Goal: Task Accomplishment & Management: Manage account settings

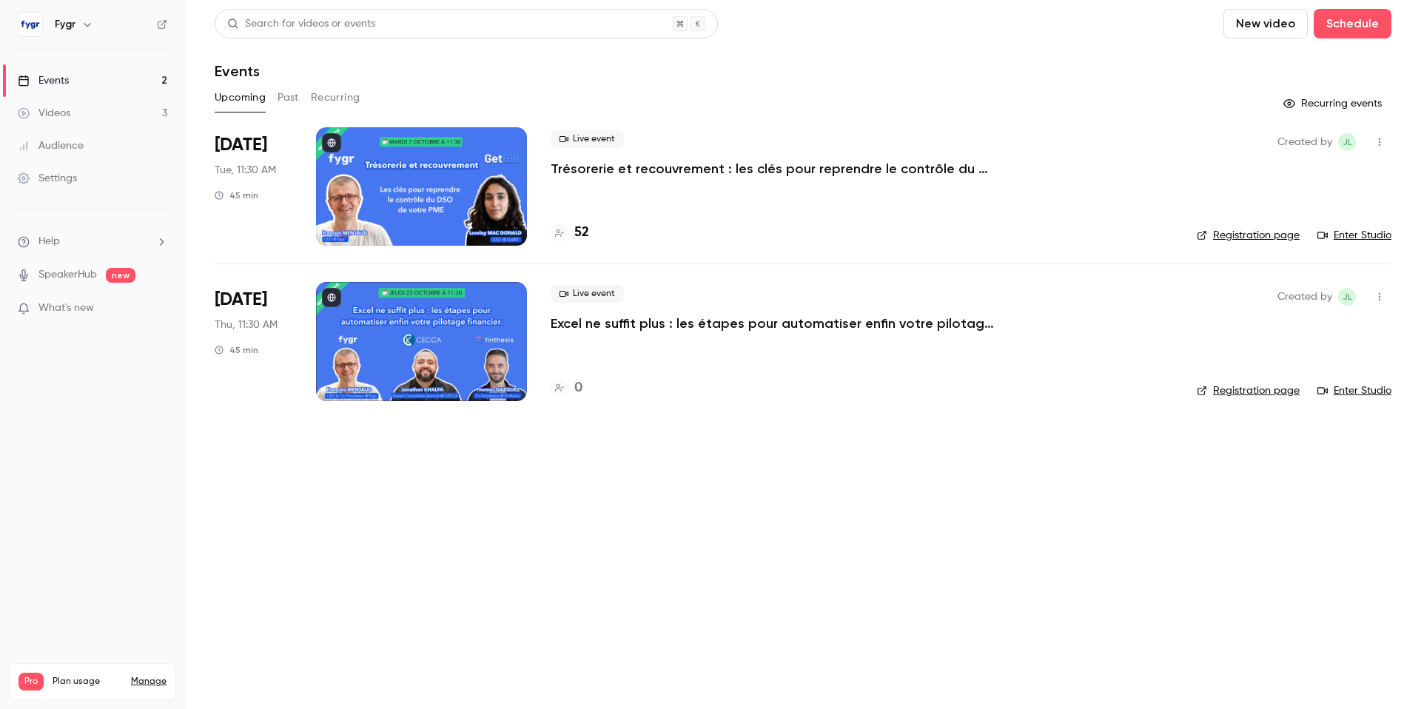
click at [454, 341] on div at bounding box center [421, 341] width 211 height 118
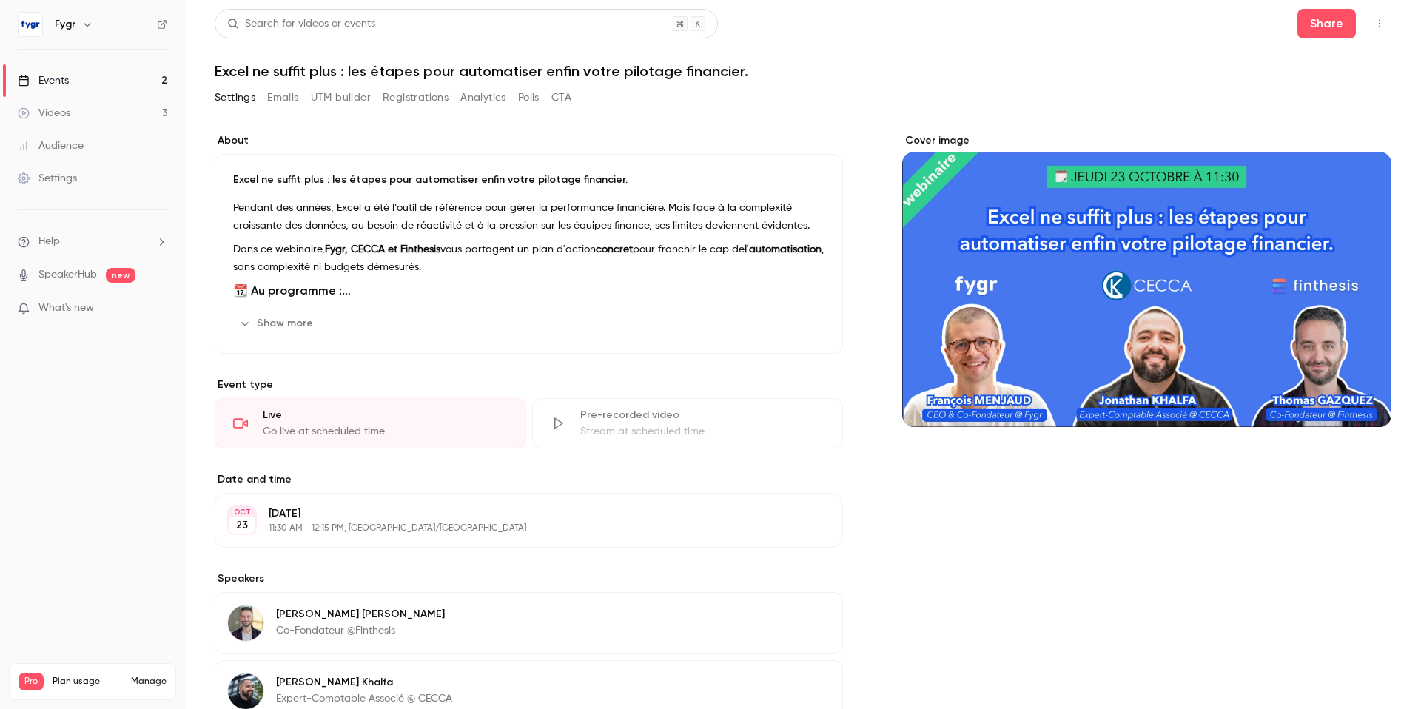
click at [90, 176] on link "Settings" at bounding box center [92, 178] width 185 height 33
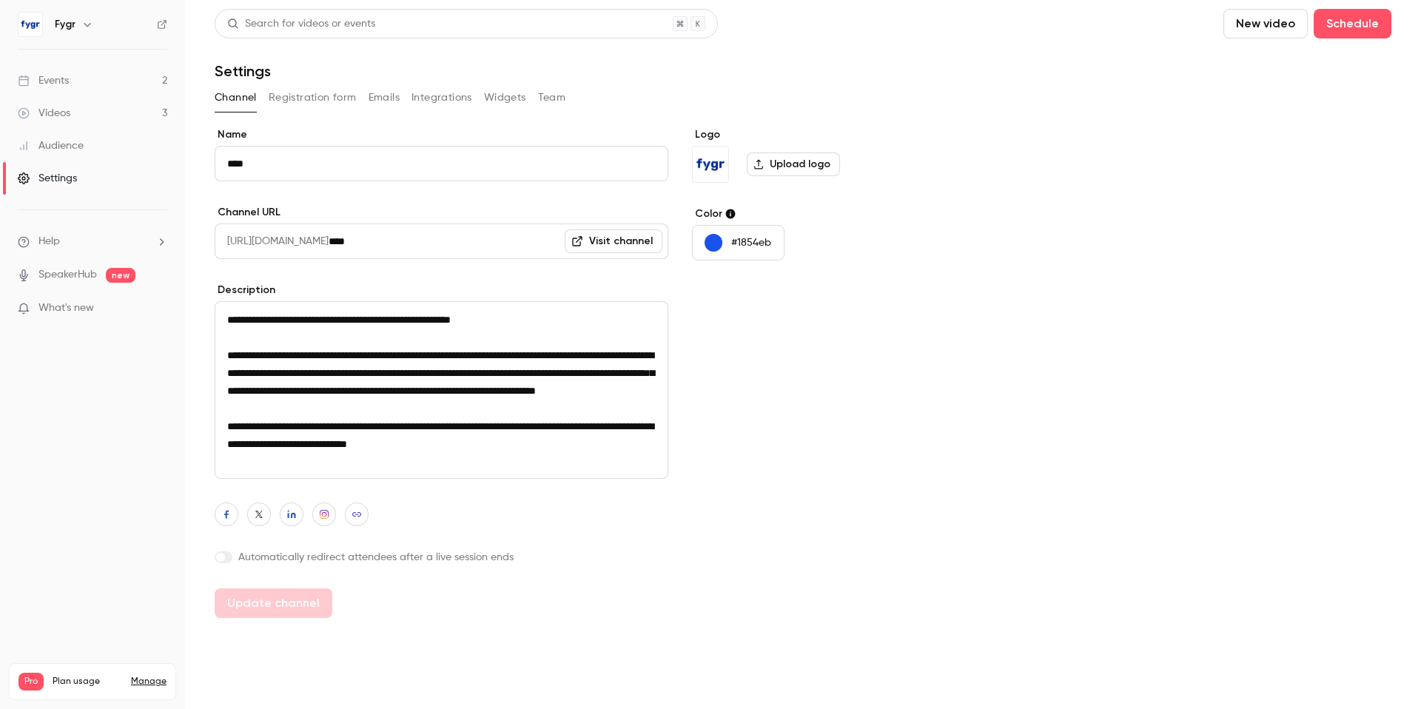
click at [320, 93] on button "Registration form" at bounding box center [313, 98] width 88 height 24
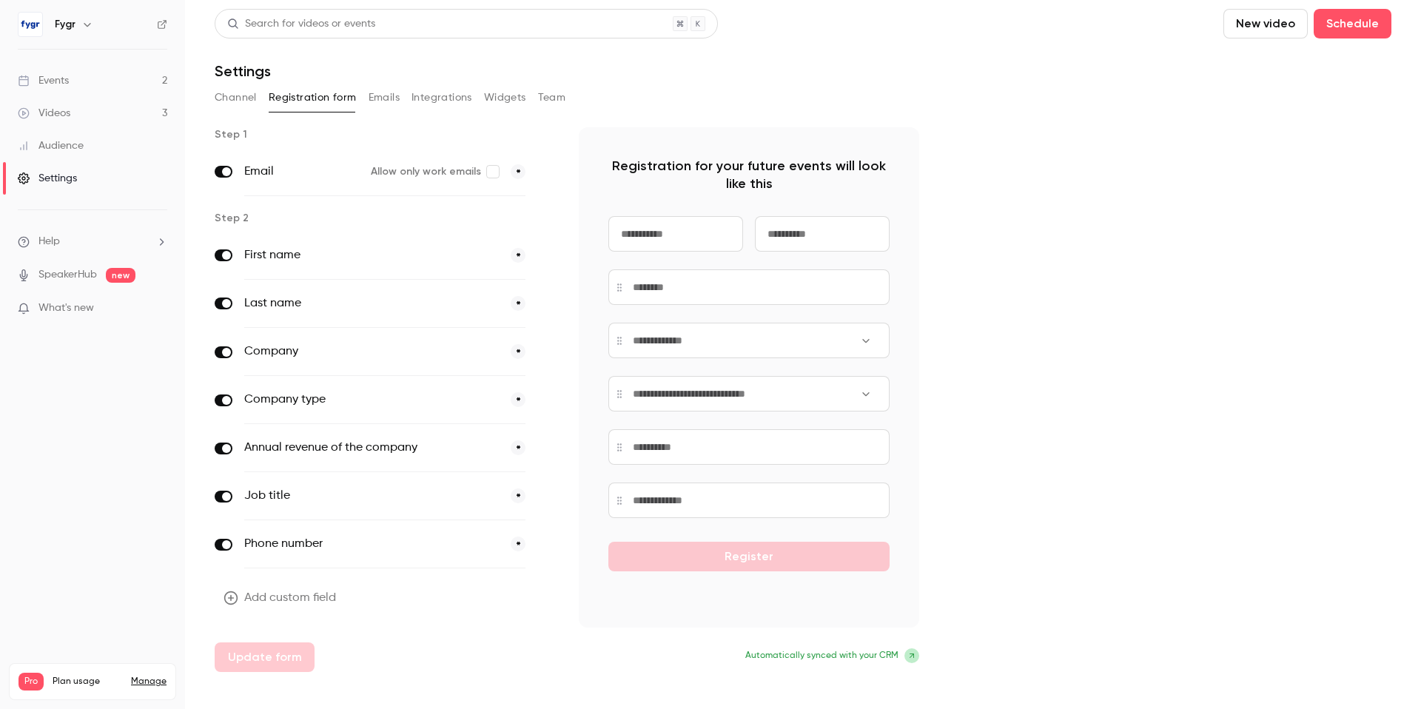
click at [298, 600] on button "Add custom field" at bounding box center [281, 598] width 133 height 30
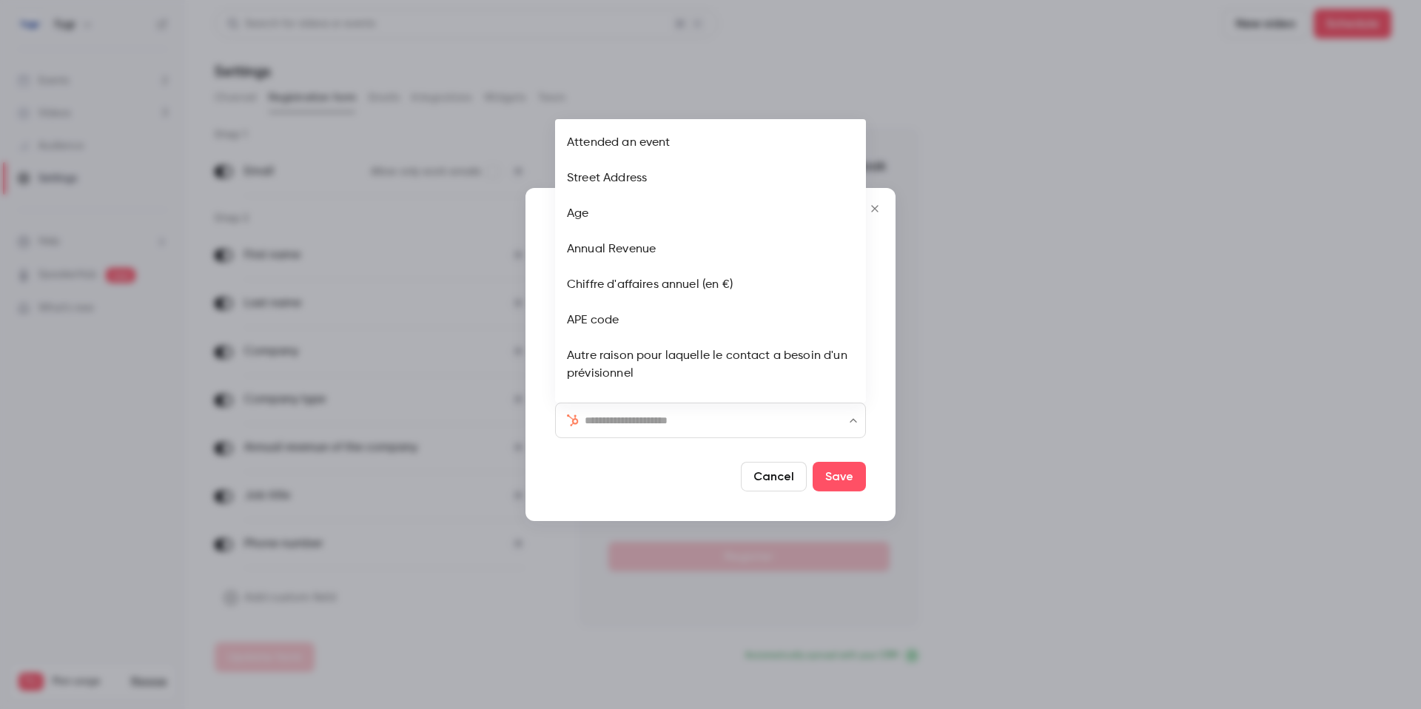
click at [667, 428] on input "text" at bounding box center [719, 421] width 269 height 18
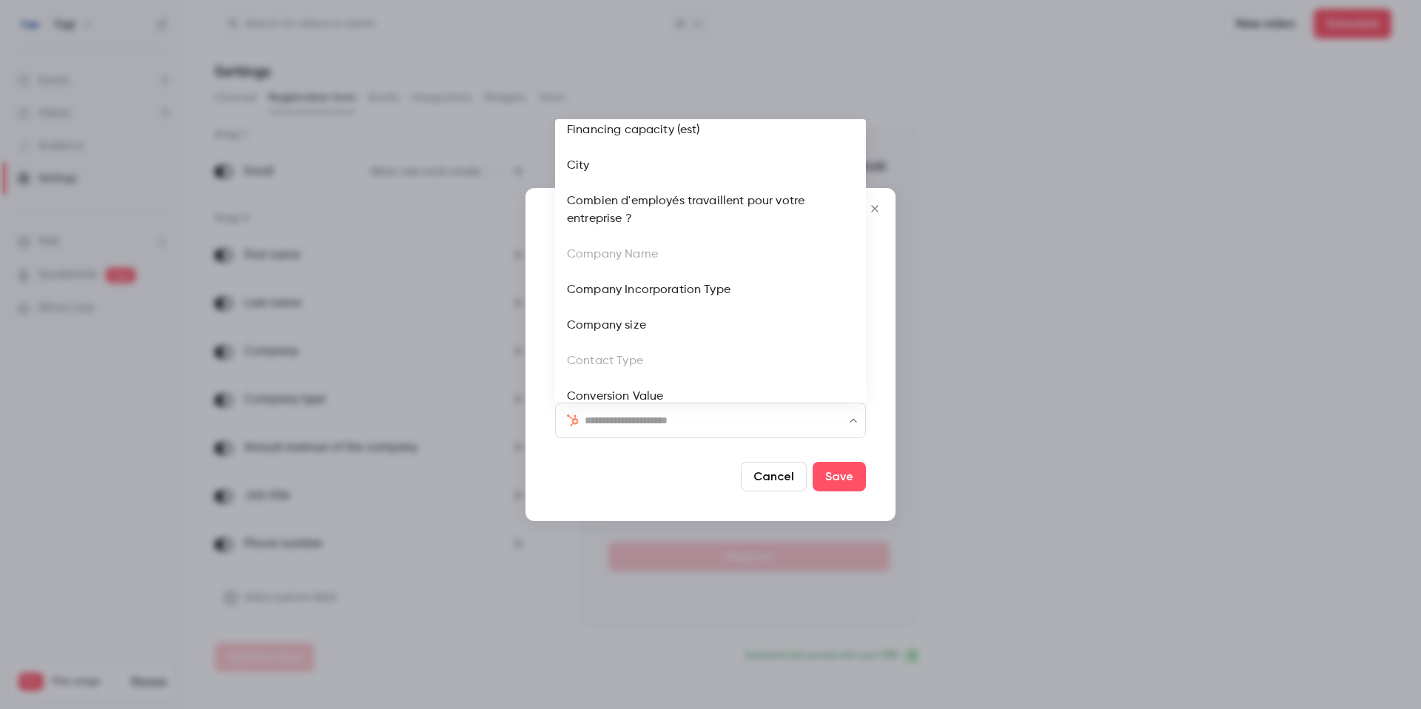
scroll to position [554, 0]
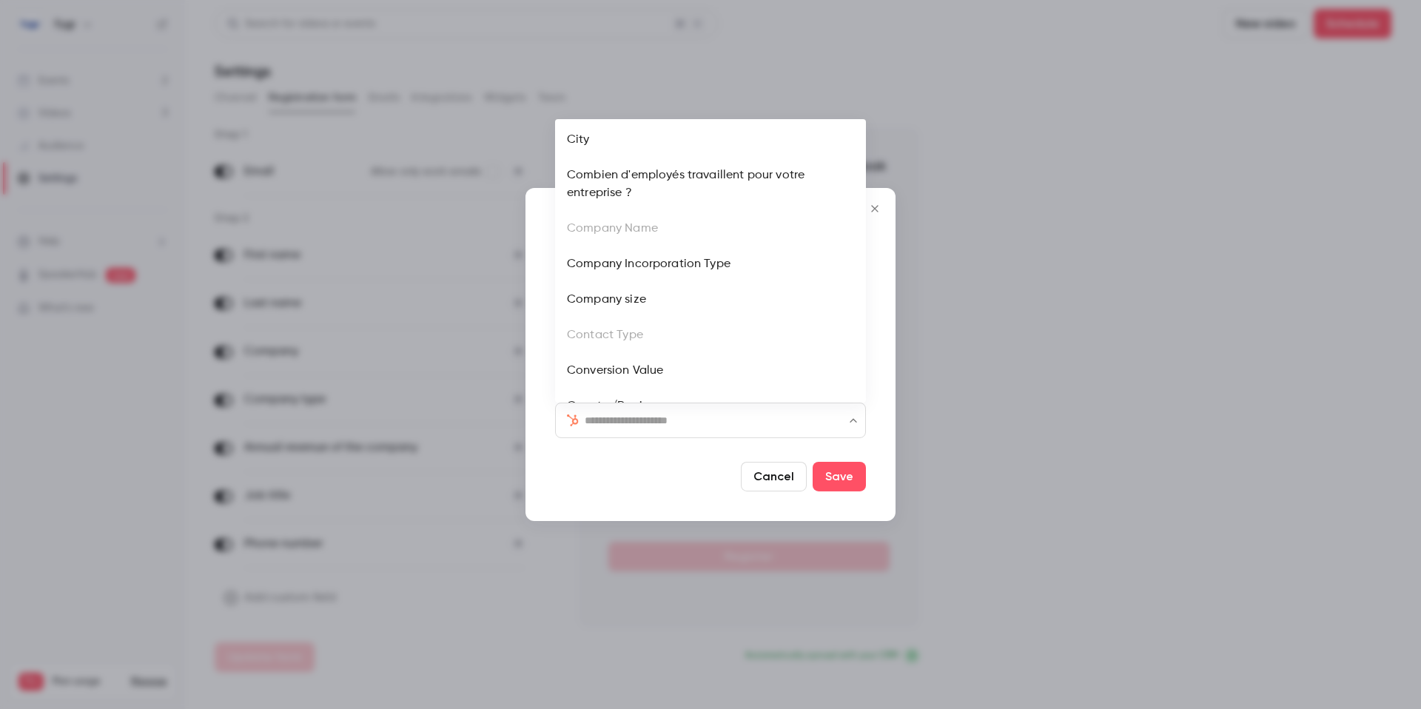
click at [640, 301] on li "Company size" at bounding box center [710, 300] width 311 height 36
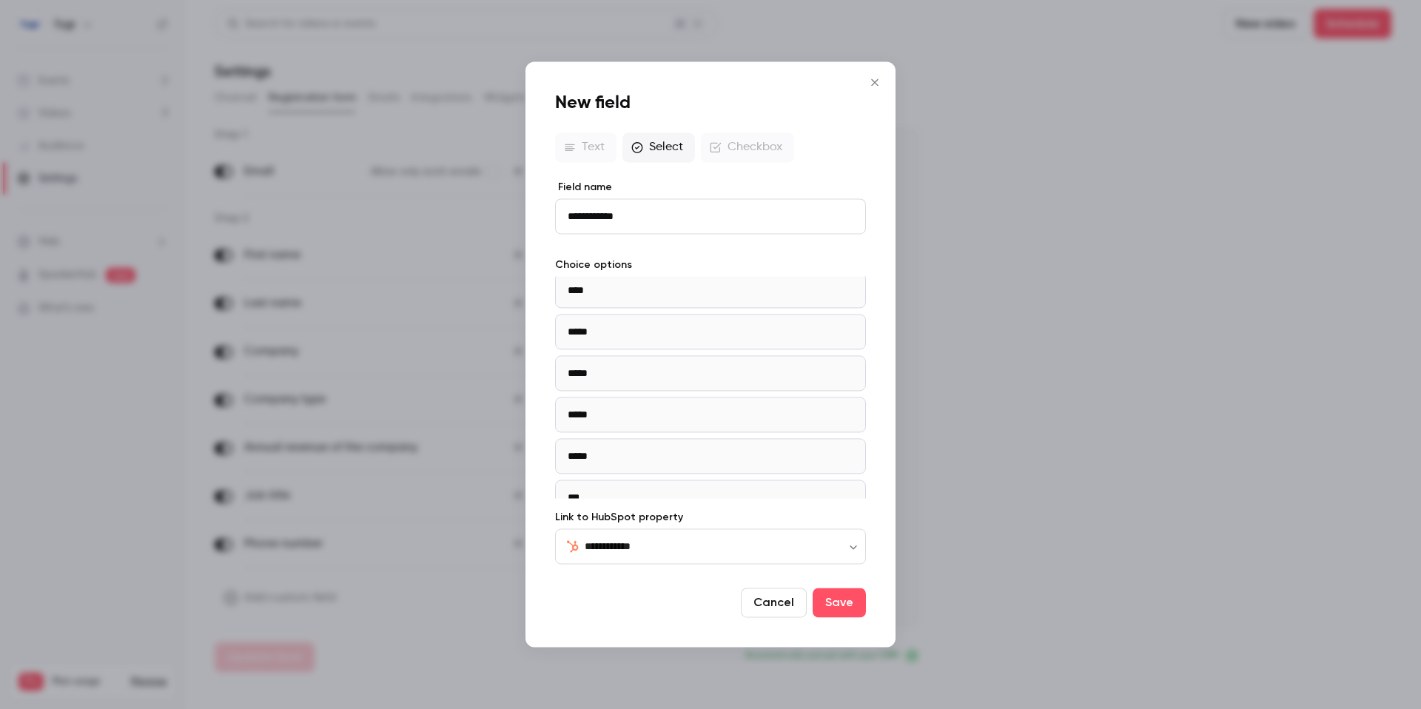
scroll to position [0, 0]
click at [778, 606] on button "Cancel" at bounding box center [774, 603] width 66 height 30
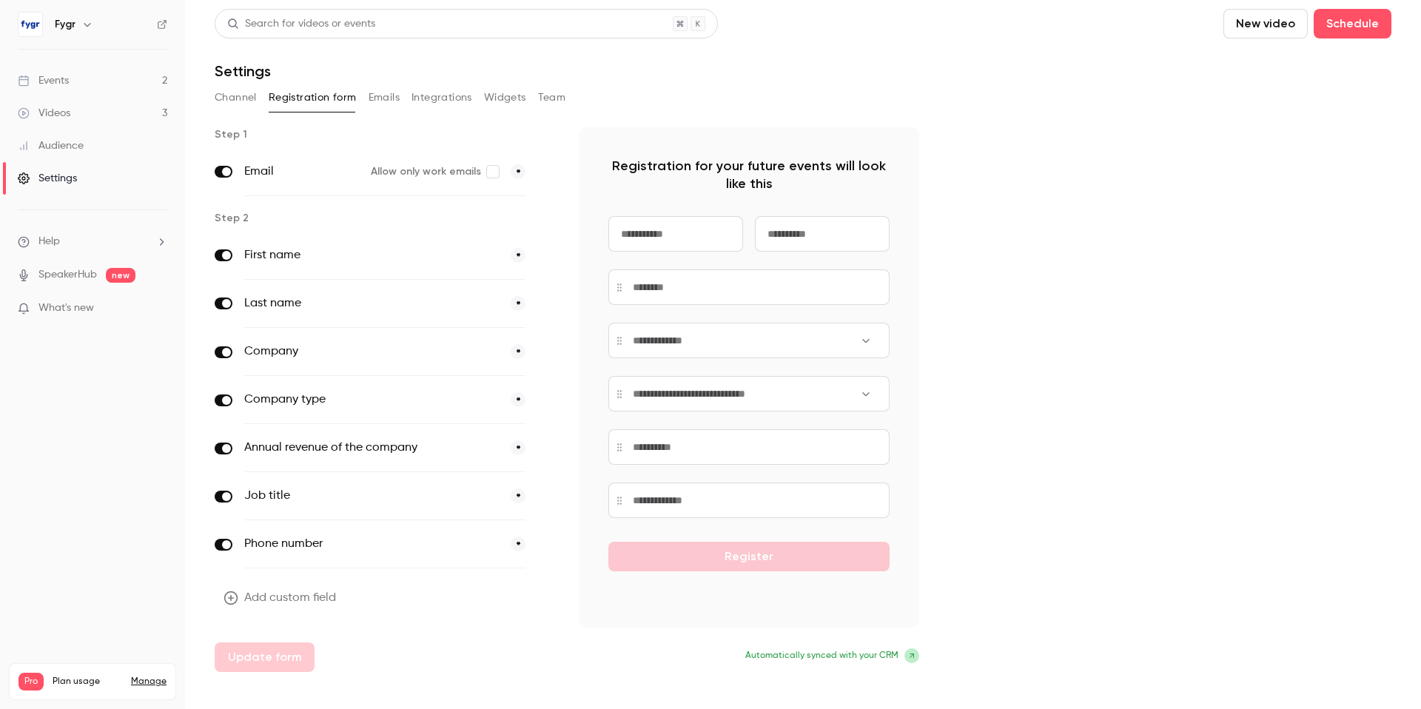
drag, startPoint x: 449, startPoint y: 452, endPoint x: 440, endPoint y: 453, distance: 8.9
click at [449, 452] on label "Annual revenue of the company" at bounding box center [371, 448] width 255 height 18
click at [544, 446] on icon "button" at bounding box center [546, 448] width 9 height 9
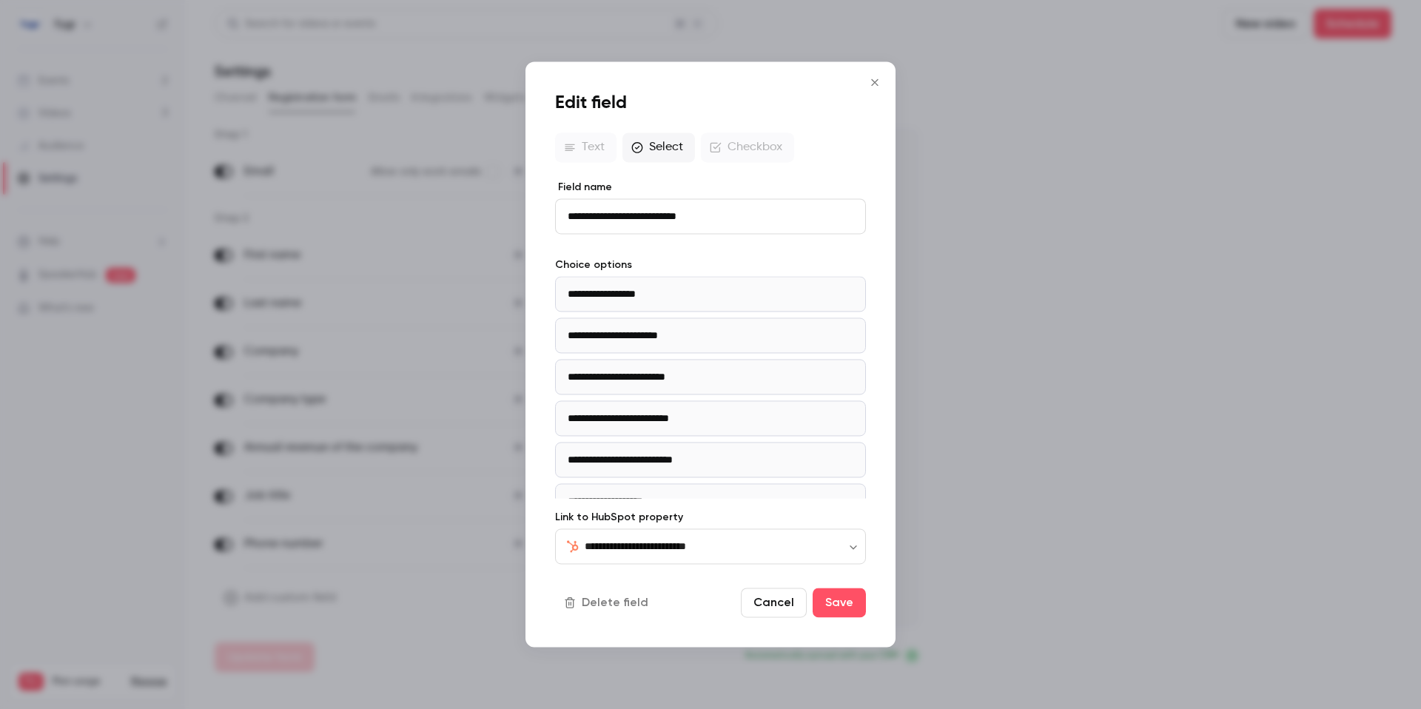
click at [868, 84] on icon "Close" at bounding box center [875, 82] width 18 height 12
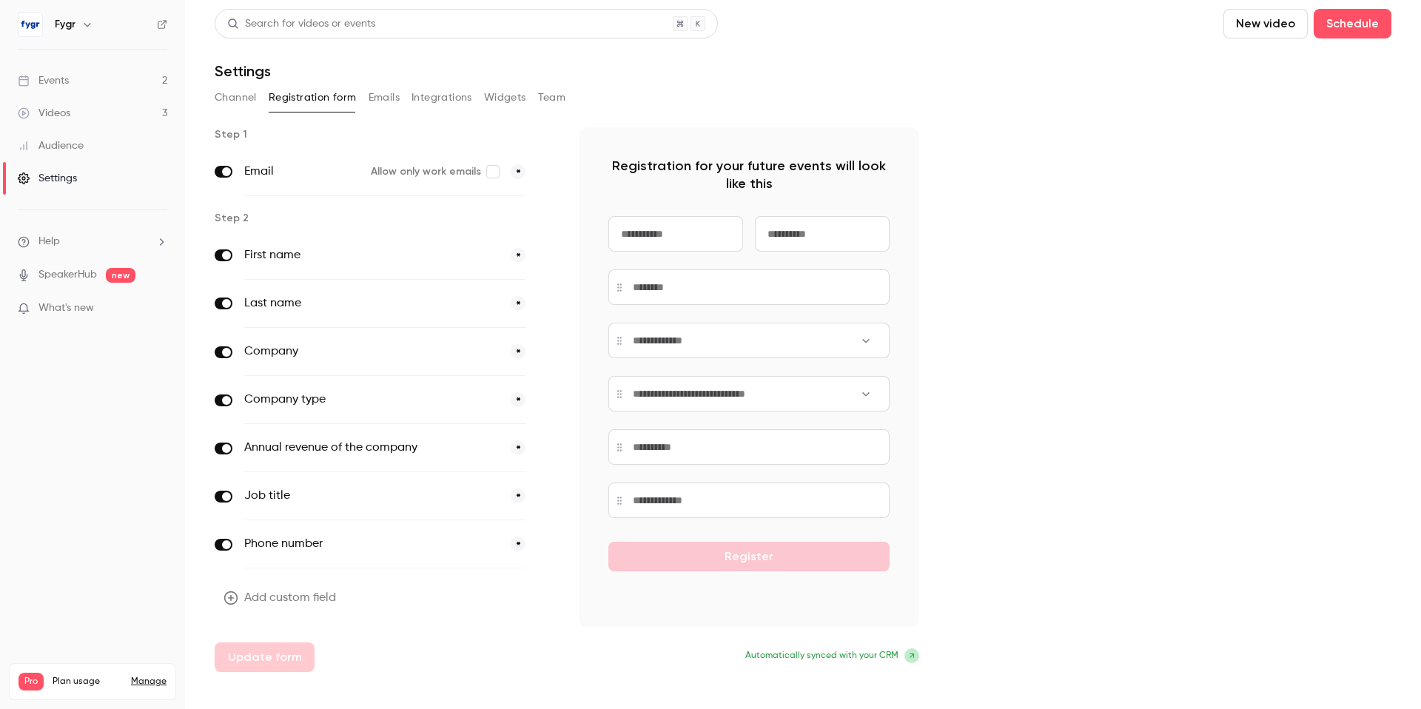
click at [288, 597] on button "Add custom field" at bounding box center [281, 598] width 133 height 30
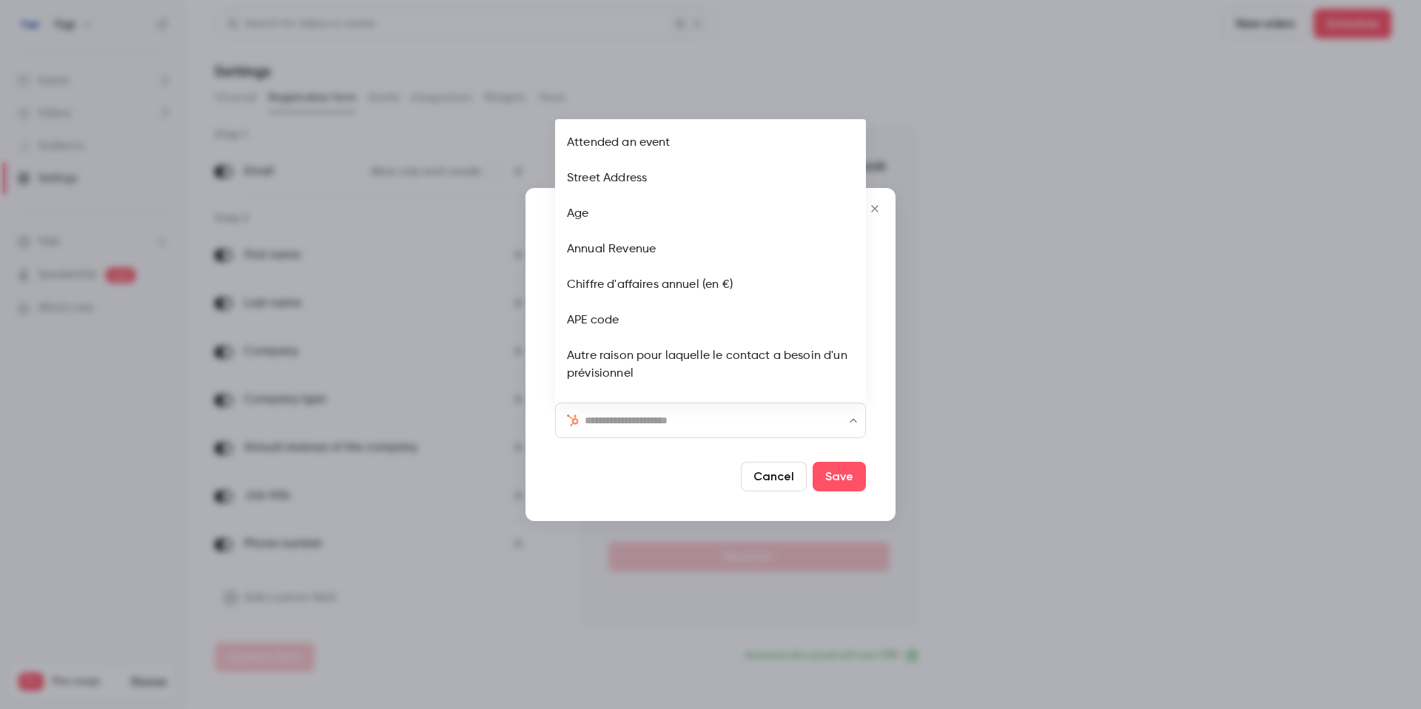
click at [660, 428] on input "text" at bounding box center [719, 421] width 269 height 18
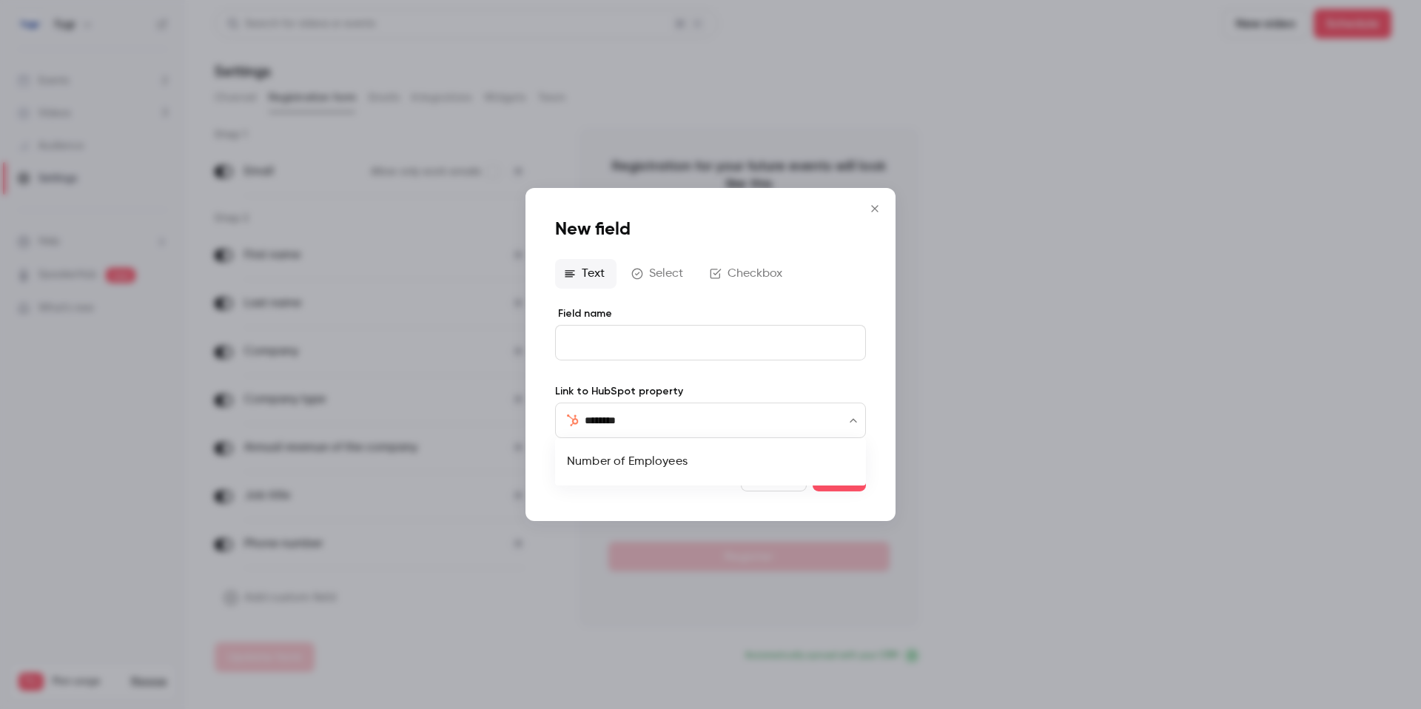
type input "*********"
click at [631, 463] on li "Number of Employees" at bounding box center [710, 462] width 311 height 36
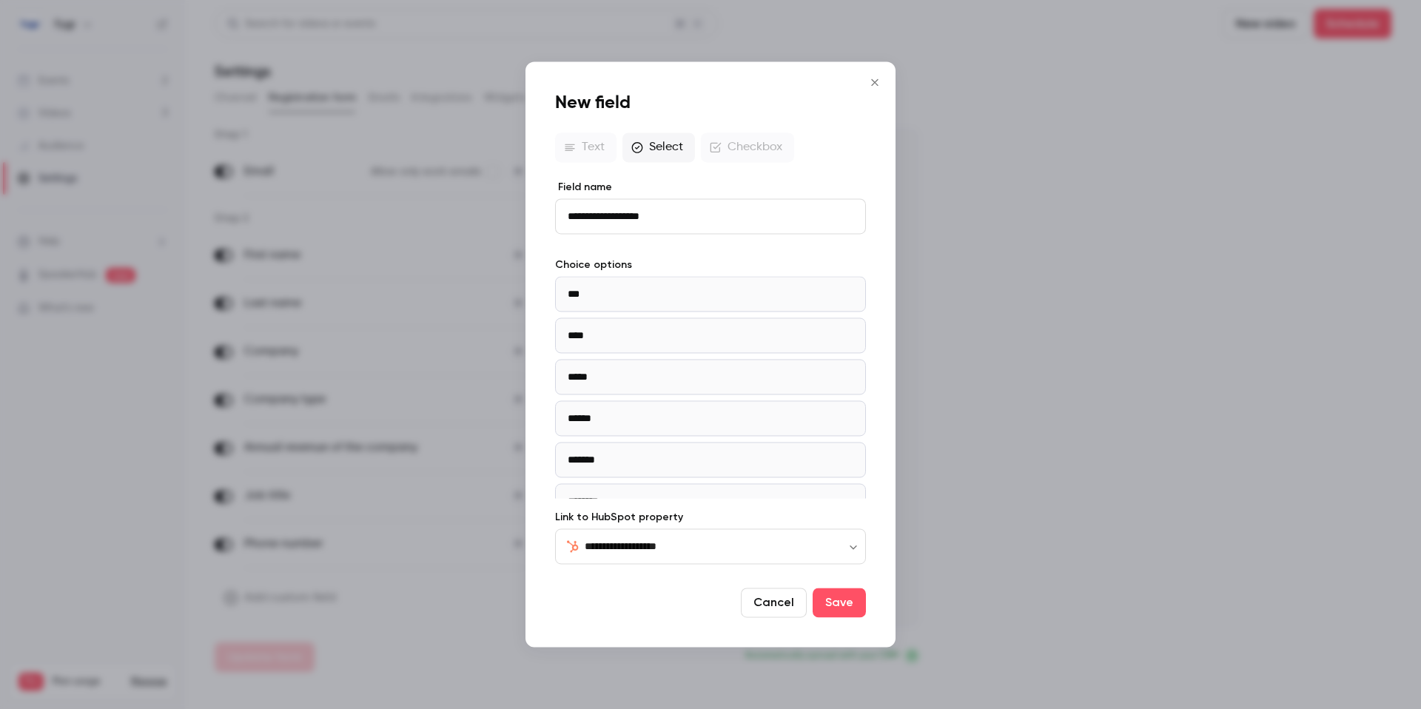
drag, startPoint x: 680, startPoint y: 215, endPoint x: 506, endPoint y: 195, distance: 175.9
click at [506, 195] on div "**********" at bounding box center [710, 354] width 1421 height 709
type input "**********"
click at [847, 607] on button "Save" at bounding box center [839, 603] width 53 height 30
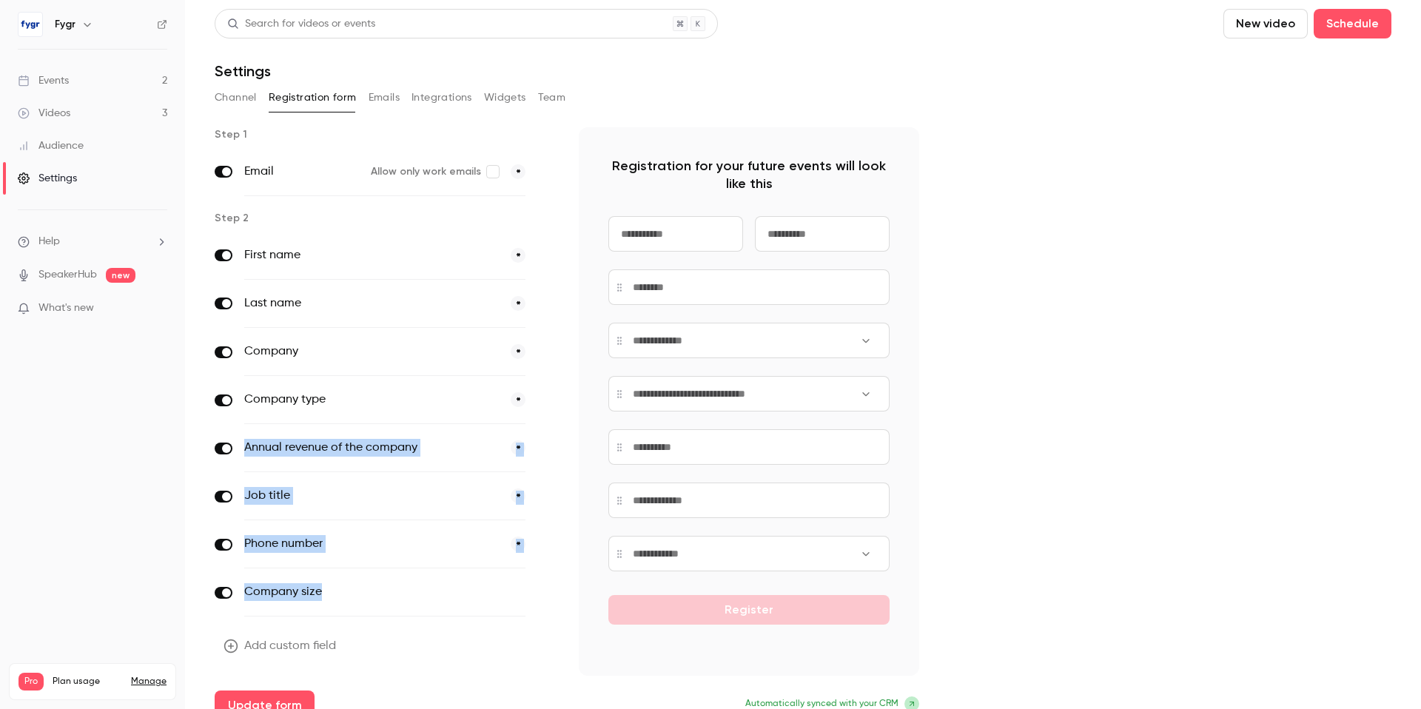
drag, startPoint x: 318, startPoint y: 593, endPoint x: 340, endPoint y: 430, distance: 164.4
click at [340, 430] on div "First name * Last name * Company * Company type * Annual revenue of the company…" at bounding box center [385, 424] width 340 height 385
click at [422, 395] on label "Company type" at bounding box center [371, 400] width 255 height 18
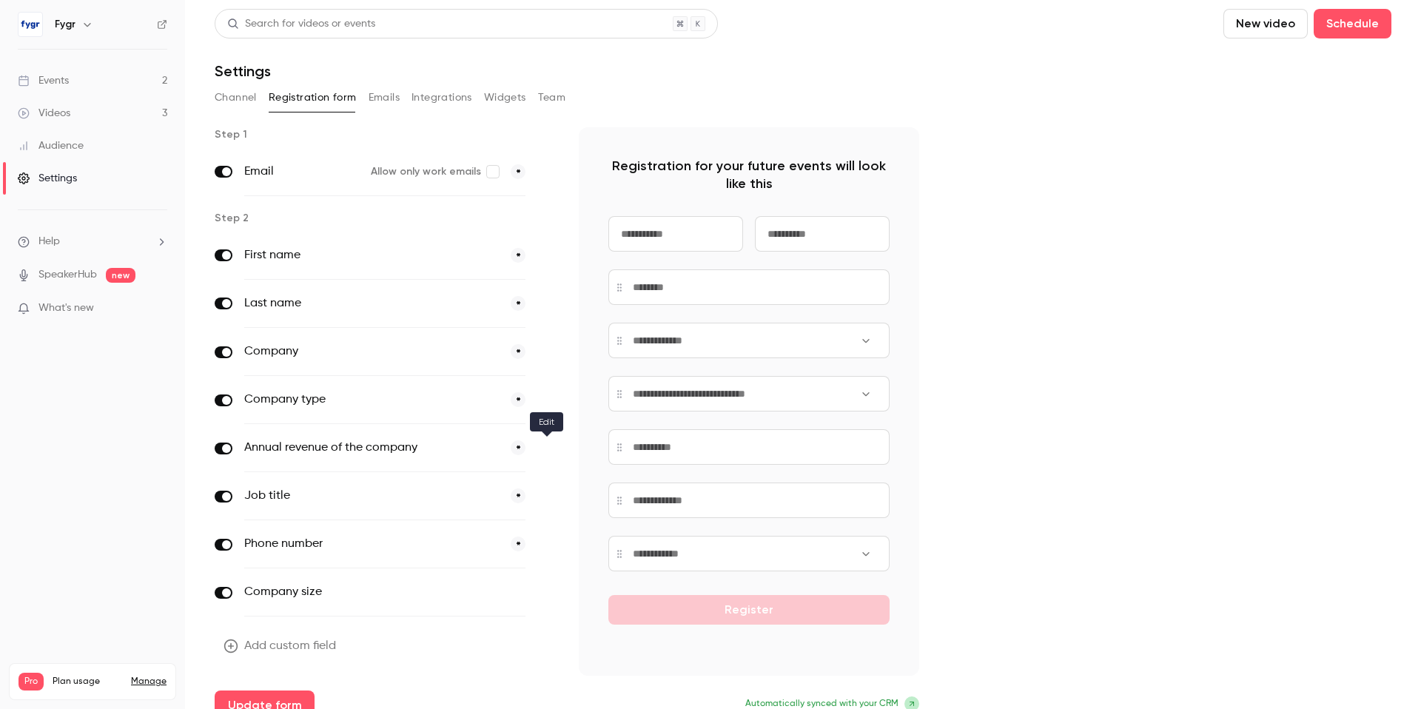
click at [546, 447] on icon "button" at bounding box center [546, 448] width 9 height 9
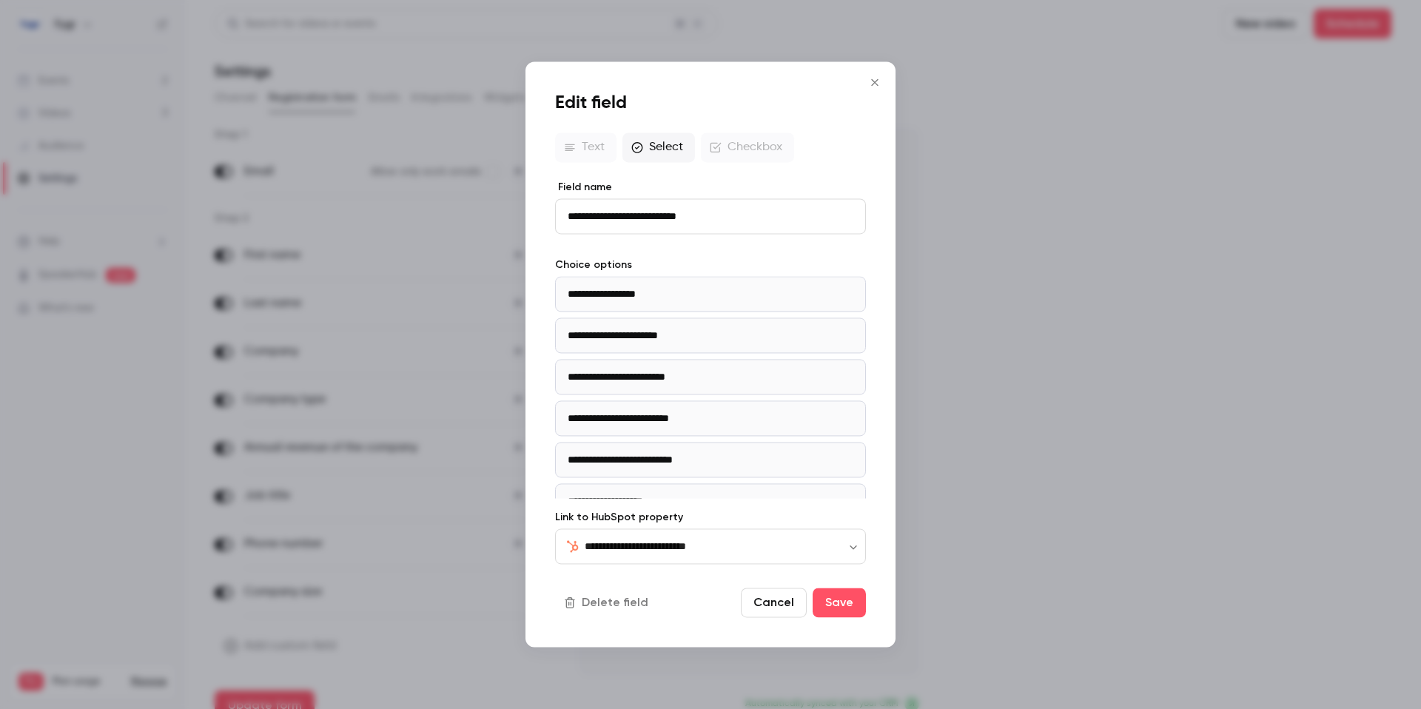
click at [631, 599] on button "Delete field" at bounding box center [607, 603] width 105 height 30
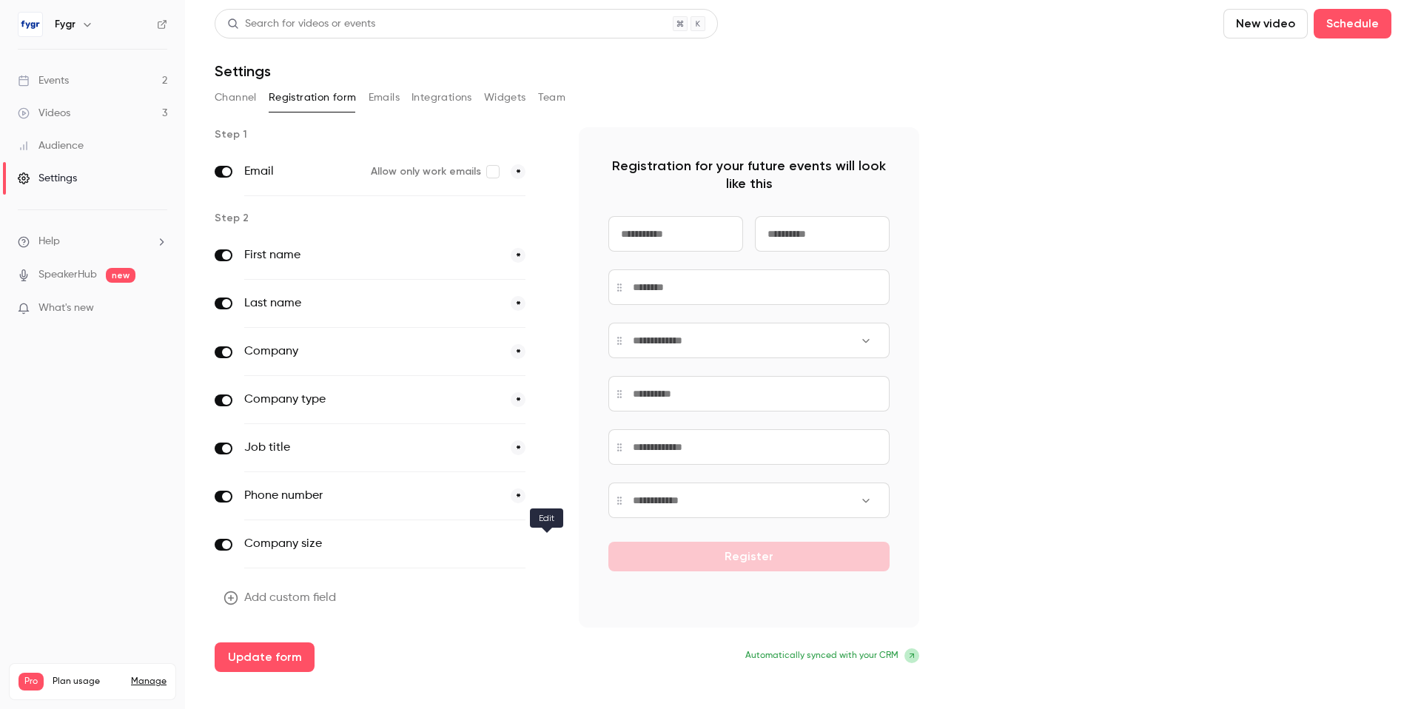
click at [549, 545] on icon "button" at bounding box center [546, 544] width 9 height 9
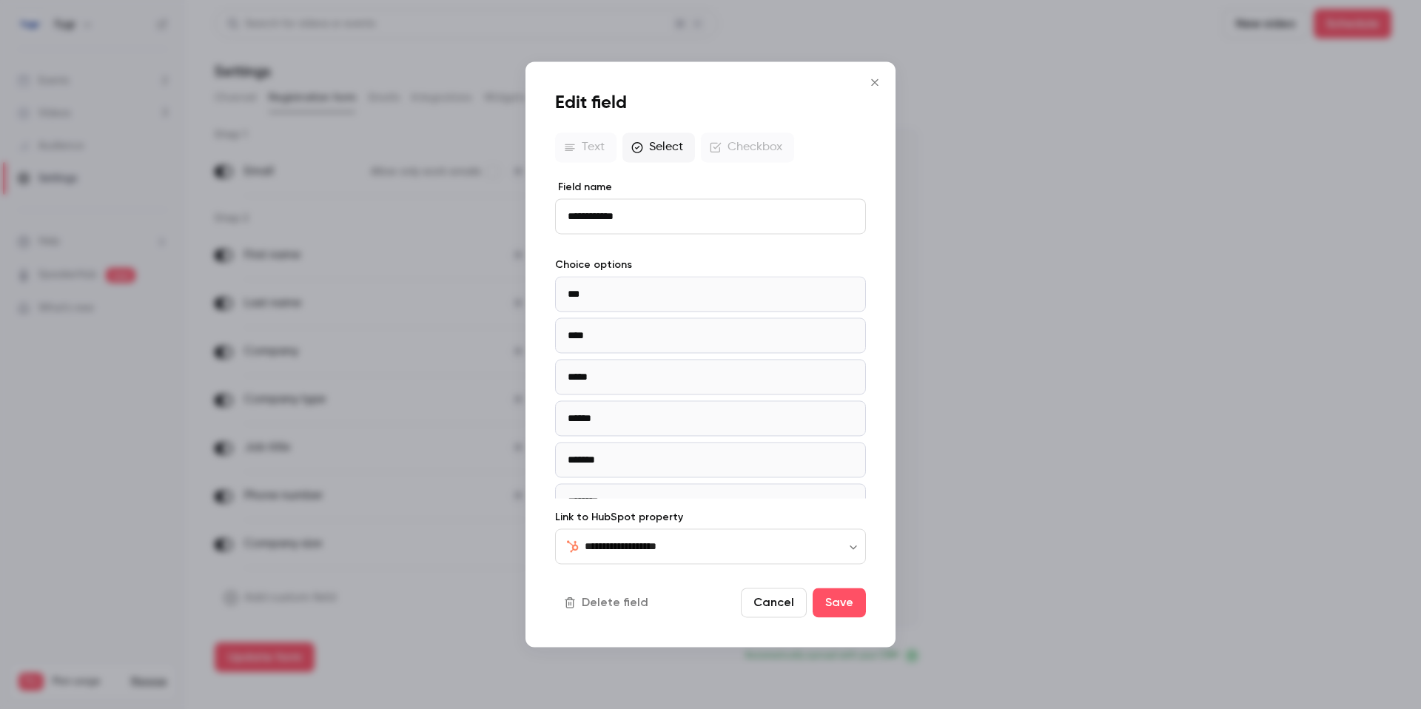
click at [776, 606] on button "Cancel" at bounding box center [774, 603] width 66 height 30
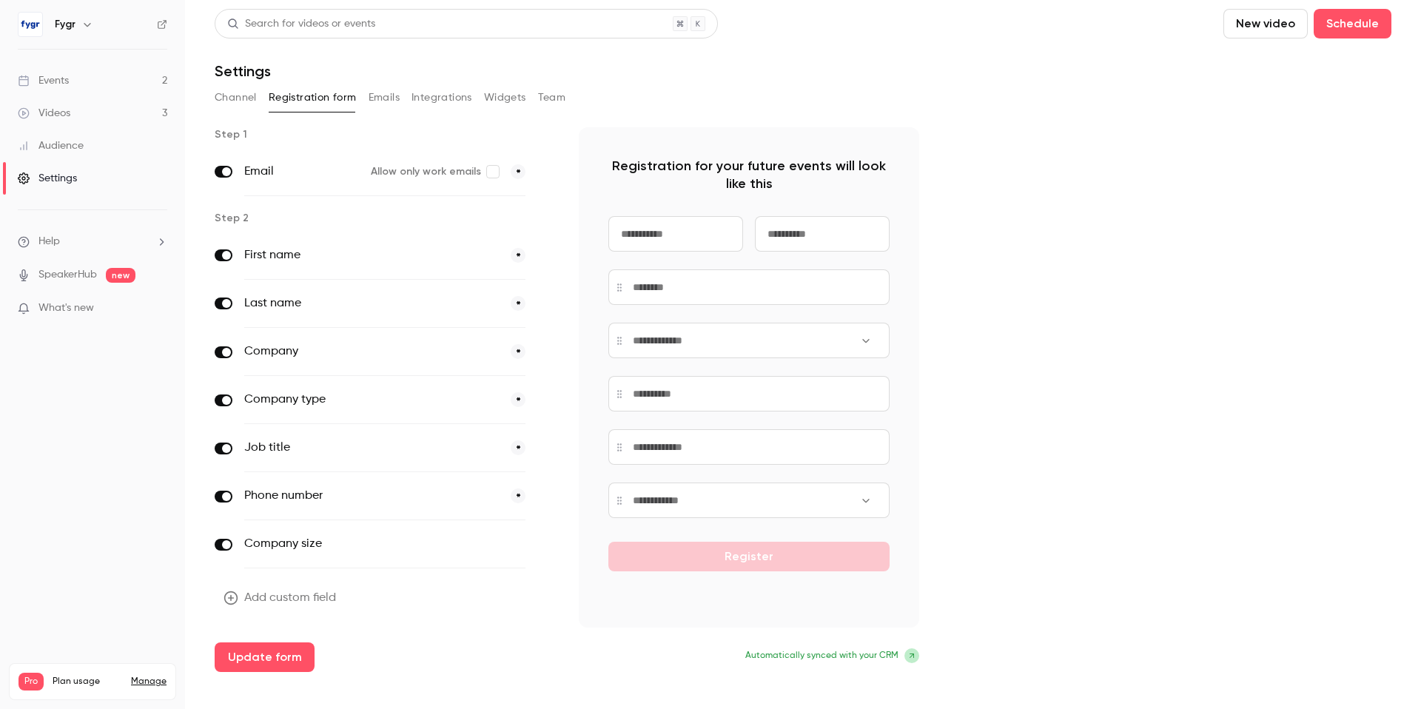
click at [513, 542] on button "optional" at bounding box center [501, 544] width 50 height 15
drag, startPoint x: 617, startPoint y: 502, endPoint x: 620, endPoint y: 383, distance: 119.2
click at [620, 383] on div at bounding box center [751, 381] width 281 height 36
click at [309, 400] on label "Company type" at bounding box center [371, 400] width 255 height 18
click at [546, 399] on icon "button" at bounding box center [546, 400] width 9 height 9
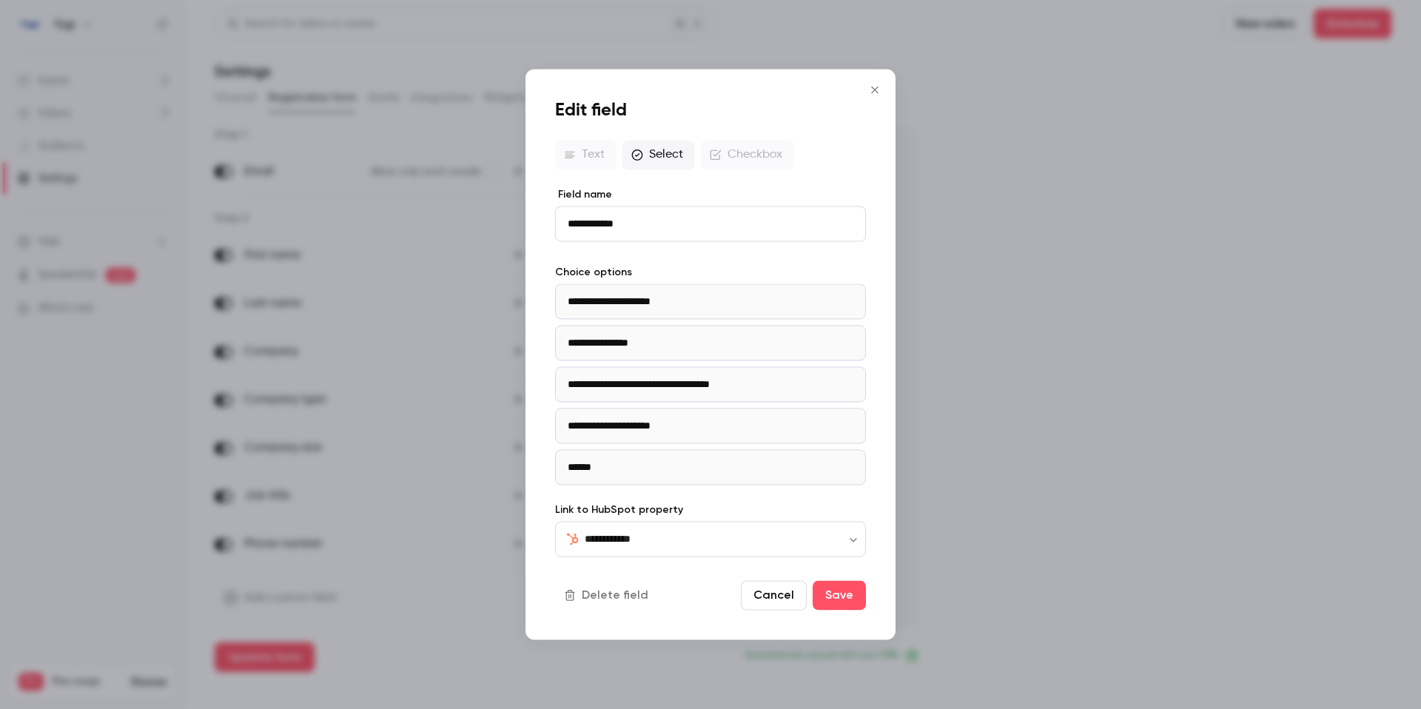
click at [868, 86] on icon "Close" at bounding box center [875, 90] width 18 height 12
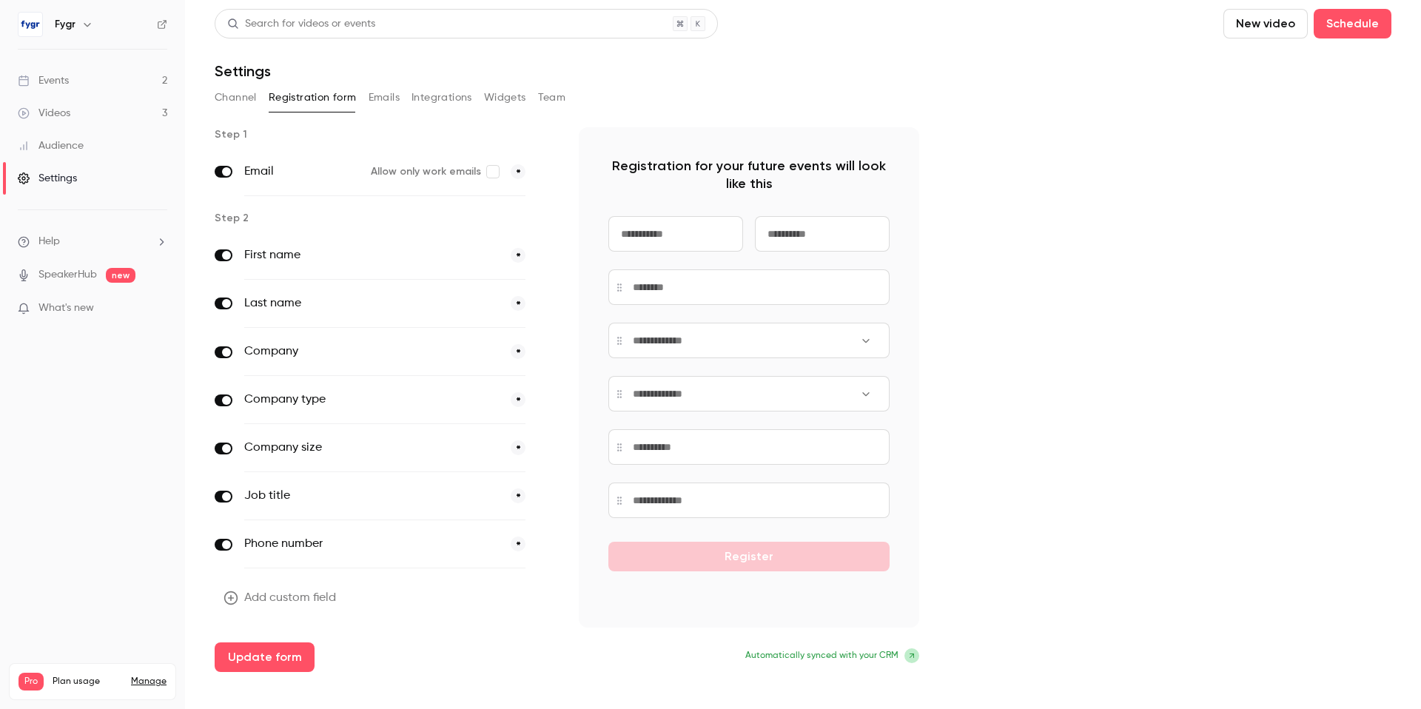
click at [542, 400] on icon "button" at bounding box center [546, 400] width 9 height 9
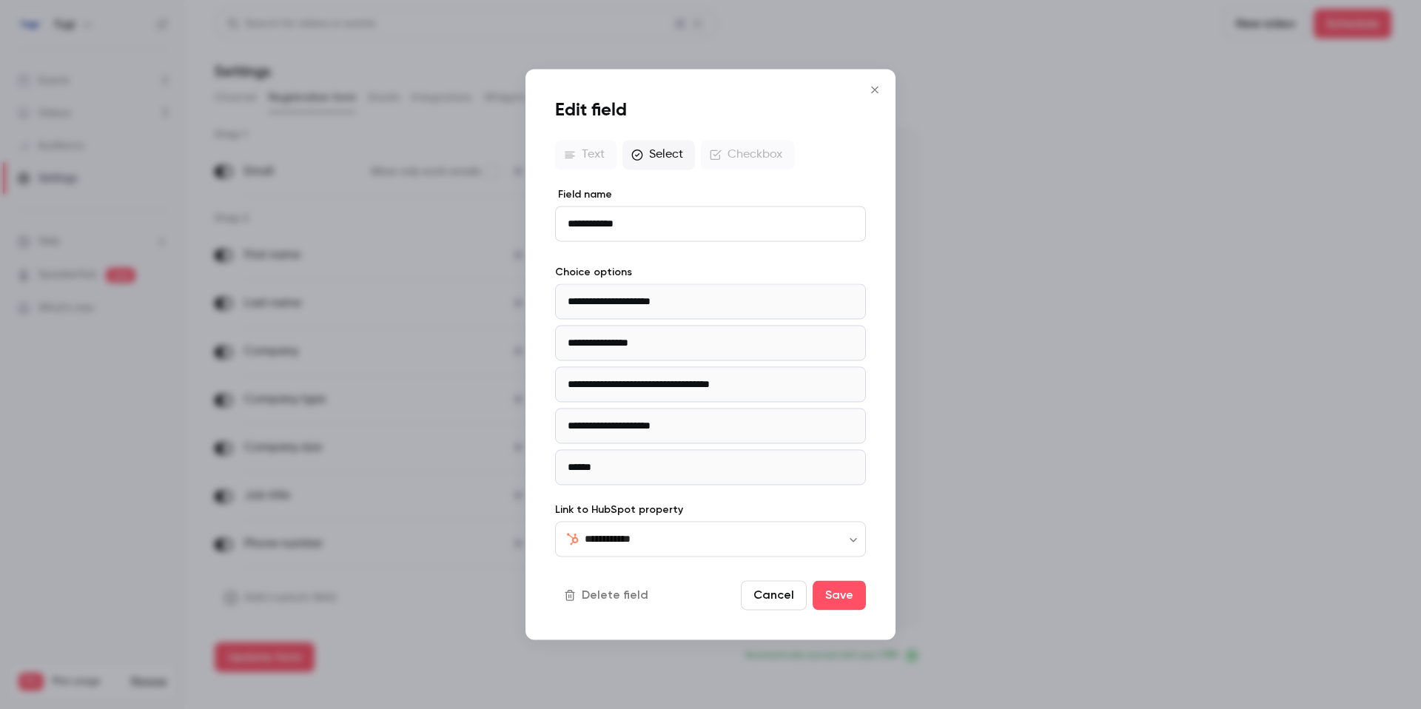
click at [777, 596] on button "Cancel" at bounding box center [774, 596] width 66 height 30
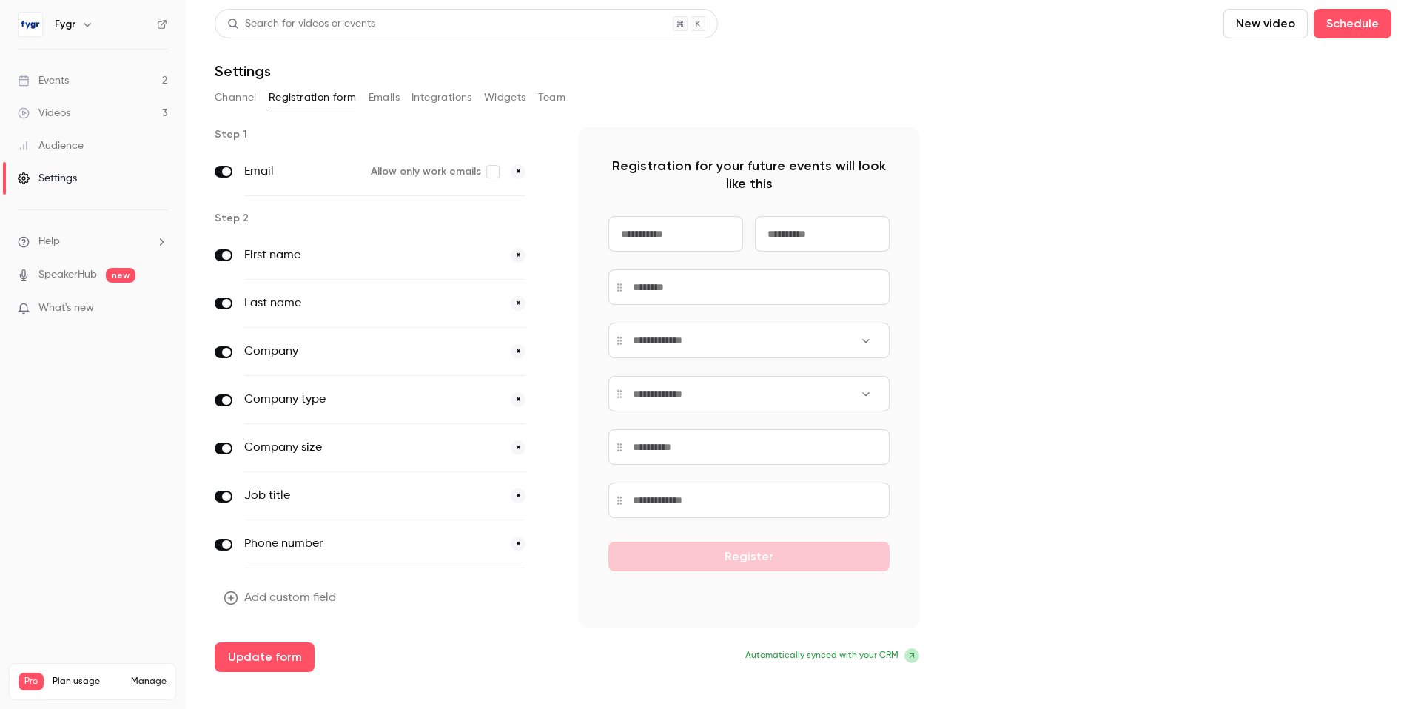
click at [549, 349] on icon "button" at bounding box center [546, 352] width 7 height 7
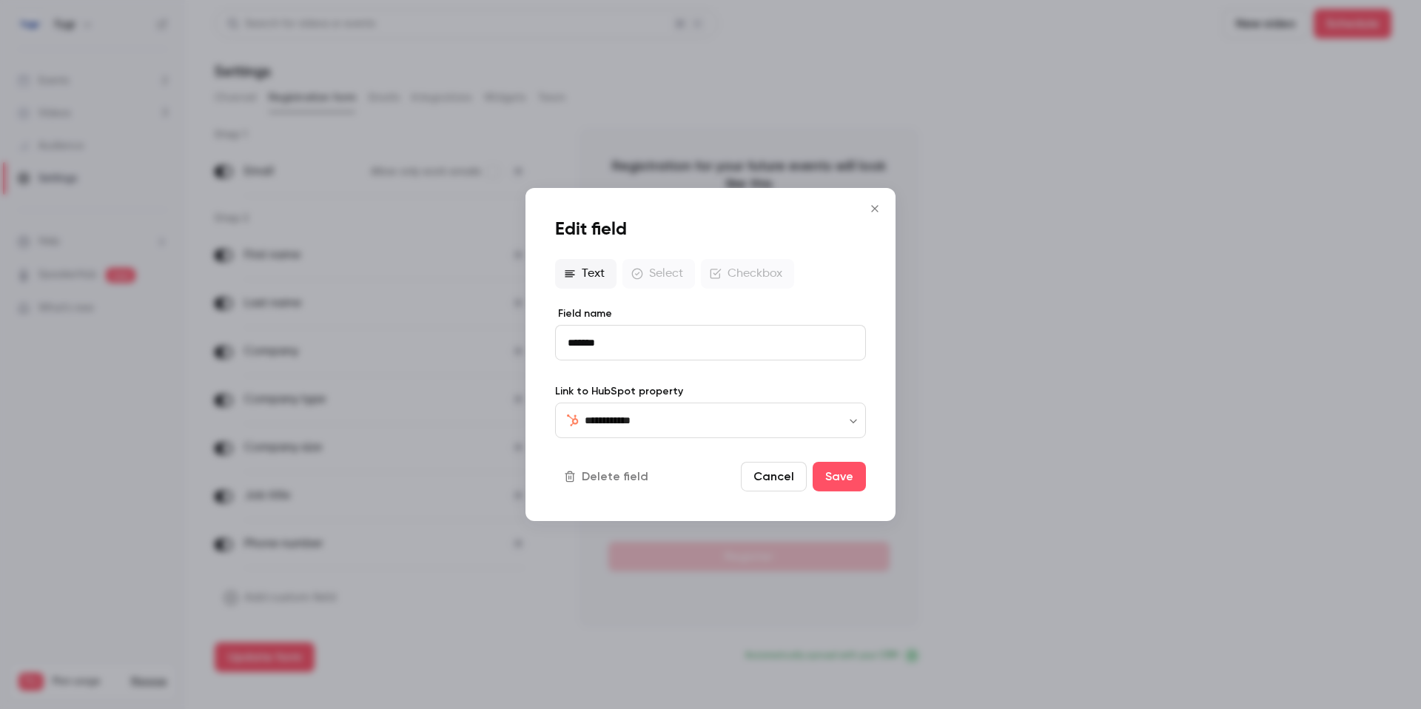
click at [768, 480] on button "Cancel" at bounding box center [774, 477] width 66 height 30
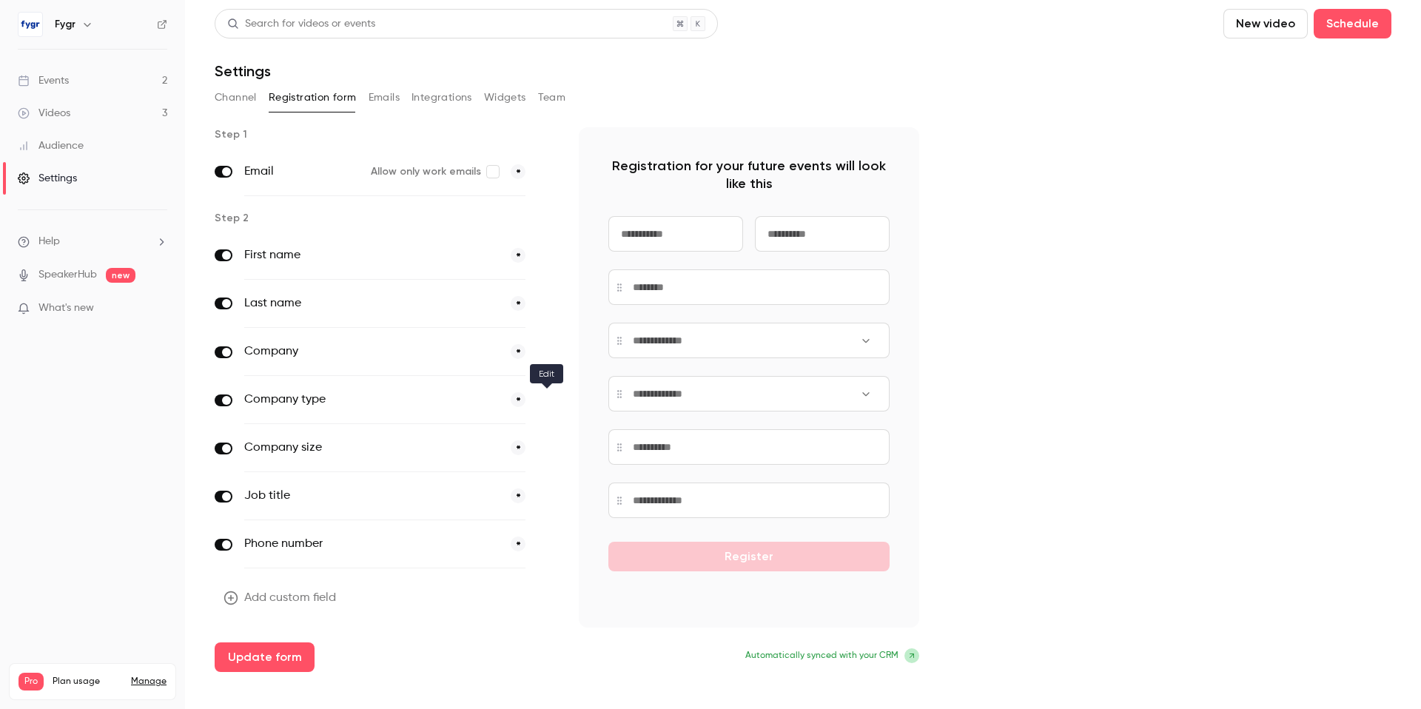
click at [545, 399] on icon "button" at bounding box center [546, 400] width 7 height 7
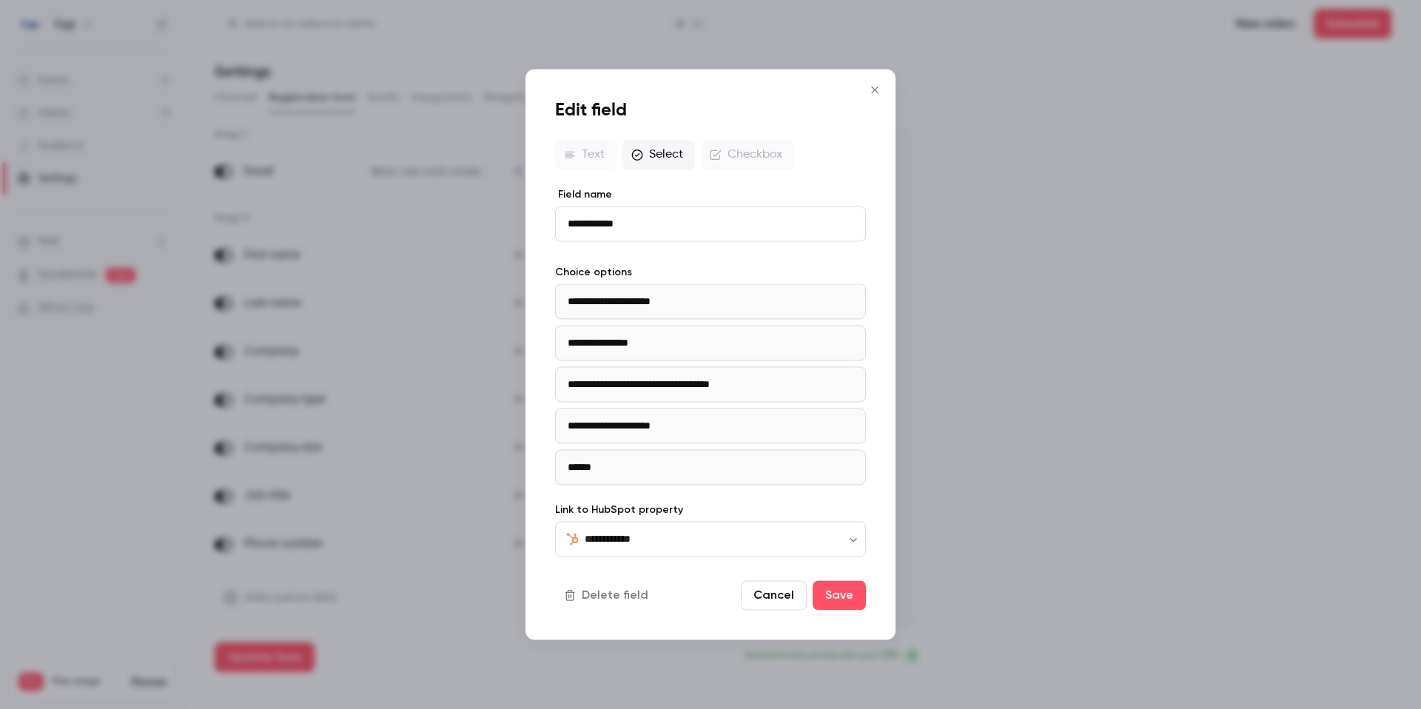
click at [876, 90] on icon "Close" at bounding box center [874, 90] width 7 height 7
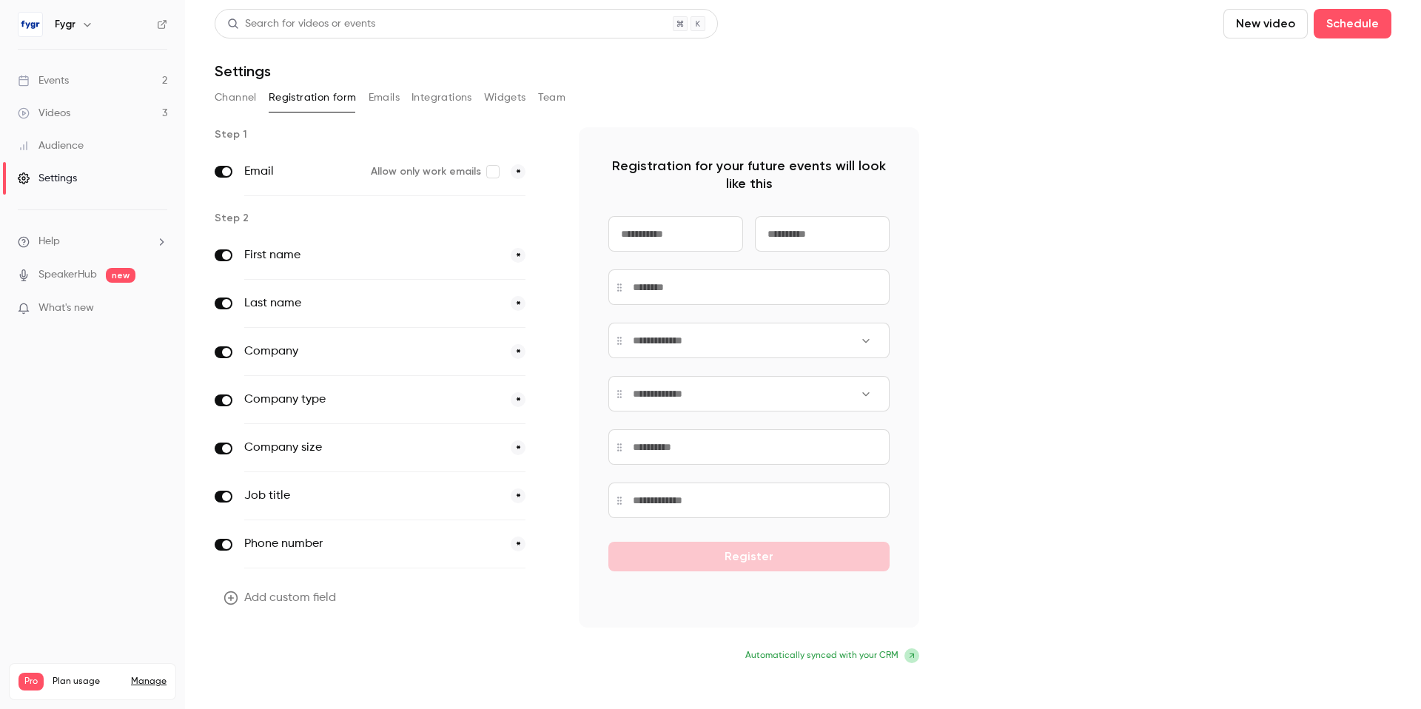
click at [285, 664] on button "Update form" at bounding box center [265, 658] width 100 height 30
